Goal: Entertainment & Leisure: Consume media (video, audio)

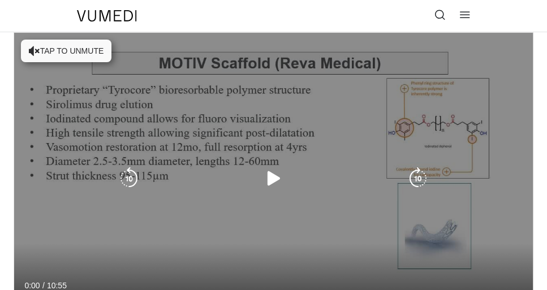
click at [52, 46] on button "Tap to unmute" at bounding box center [66, 51] width 91 height 23
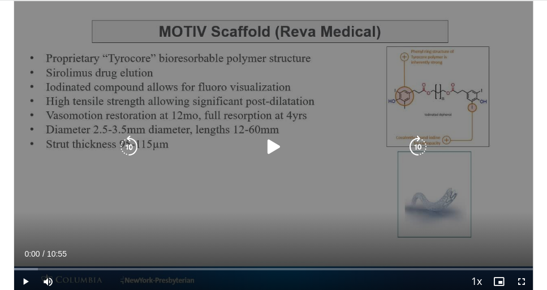
scroll to position [32, 0]
click at [266, 145] on icon "Video Player" at bounding box center [273, 146] width 23 height 23
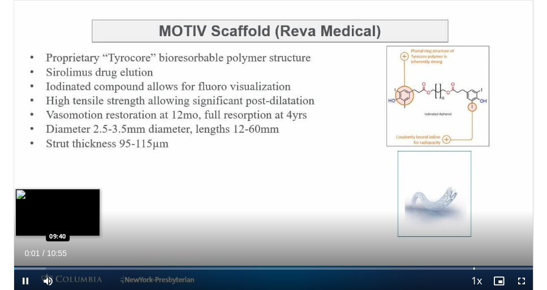
click at [455, 262] on div "Loaded : 6.09% 00:02 09:40" at bounding box center [273, 264] width 519 height 11
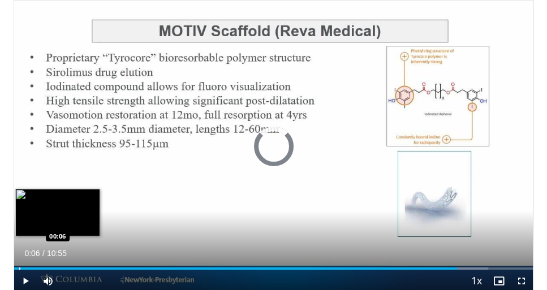
click at [19, 266] on div "Loaded : 91.37% 09:19 00:06" at bounding box center [273, 264] width 519 height 11
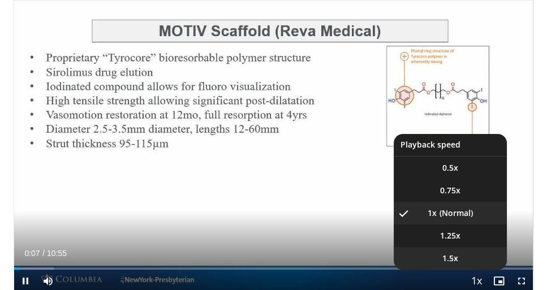
click at [466, 261] on li "1.5x" at bounding box center [450, 258] width 113 height 23
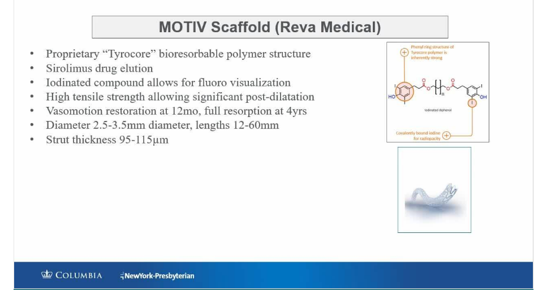
scroll to position [32, 0]
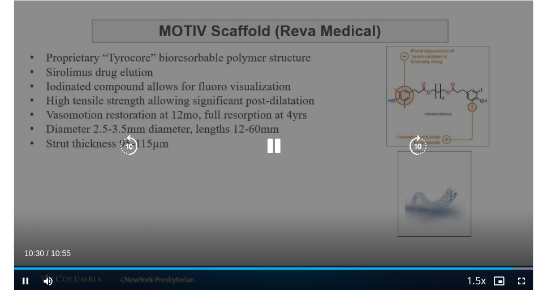
click at [181, 133] on div "10 seconds Tap to unmute" at bounding box center [273, 147] width 519 height 292
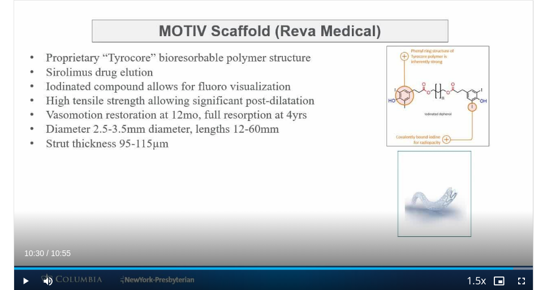
click at [5, 117] on div "**********" at bounding box center [273, 274] width 537 height 549
